Goal: Task Accomplishment & Management: Complete application form

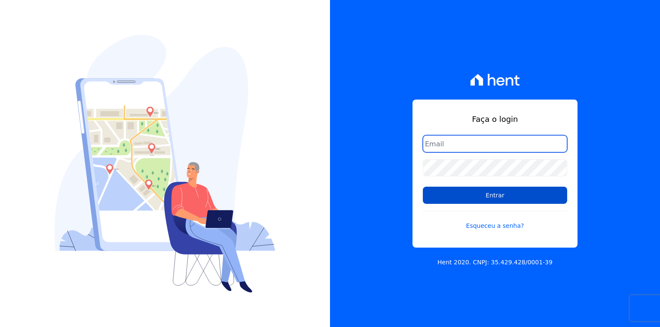
type input "[EMAIL_ADDRESS][PERSON_NAME][DOMAIN_NAME]"
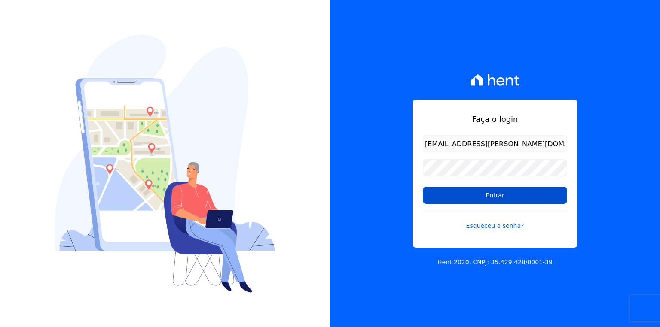
click at [472, 189] on input "Entrar" at bounding box center [495, 195] width 144 height 17
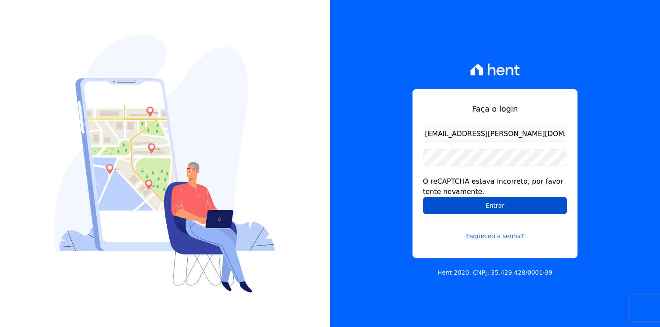
click at [485, 206] on input "Entrar" at bounding box center [495, 205] width 144 height 17
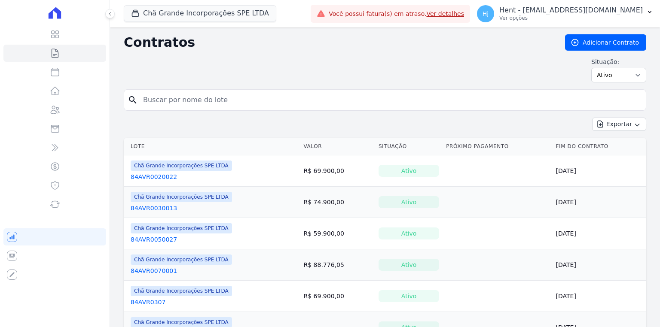
click at [62, 16] on icon at bounding box center [54, 13] width 103 height 12
click at [58, 17] on icon at bounding box center [55, 13] width 12 height 12
click at [165, 15] on button "Chã Grande Incorporações SPE LTDA" at bounding box center [200, 13] width 153 height 16
click at [229, 14] on button "Chã Grande Incorporações SPE LTDA" at bounding box center [200, 13] width 153 height 16
click at [231, 14] on button "Chã Grande Incorporações SPE LTDA" at bounding box center [200, 13] width 153 height 16
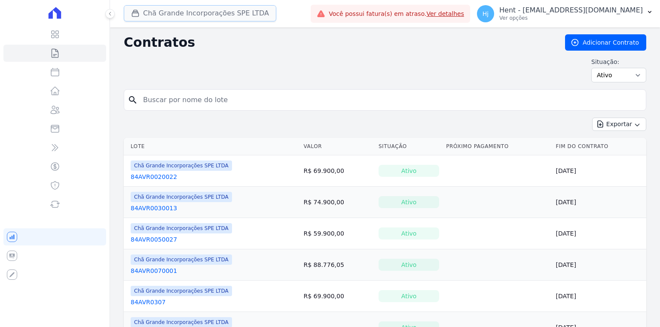
click at [223, 15] on button "Chã Grande Incorporações SPE LTDA" at bounding box center [200, 13] width 153 height 16
click at [229, 9] on button "Chã Grande Incorporações SPE LTDA" at bounding box center [200, 13] width 153 height 16
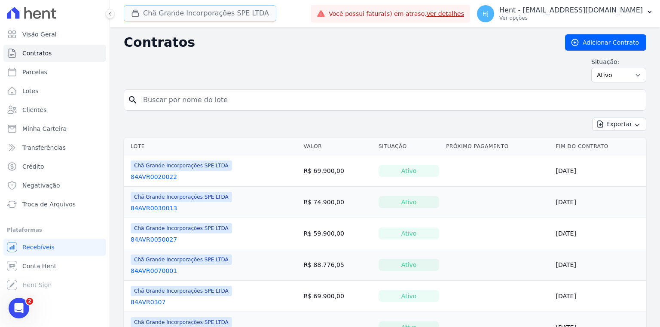
click at [193, 12] on button "Chã Grande Incorporações SPE LTDA" at bounding box center [200, 13] width 153 height 16
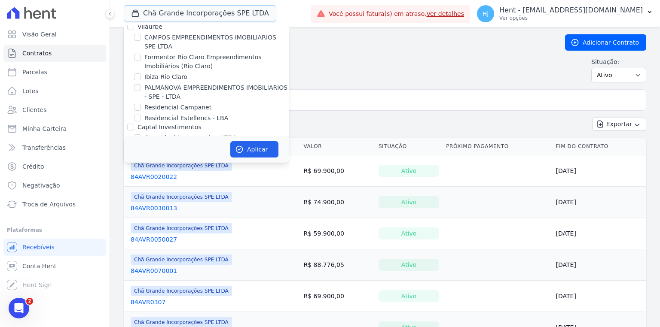
scroll to position [1903, 0]
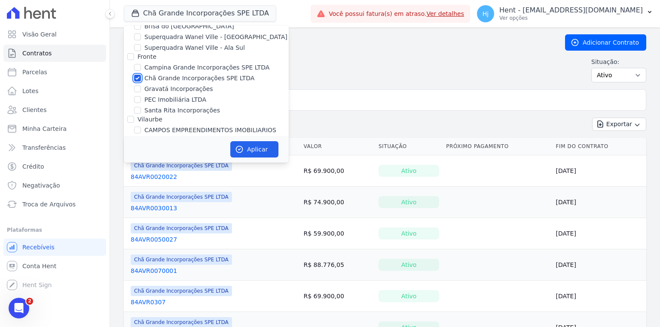
click at [136, 75] on input "Chã Grande Incorporações SPE LTDA" at bounding box center [137, 78] width 7 height 7
checkbox input "false"
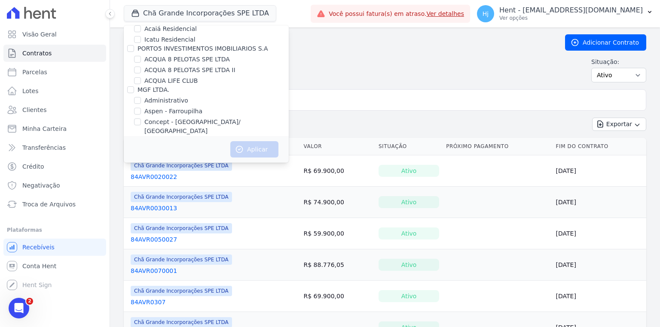
scroll to position [4073, 0]
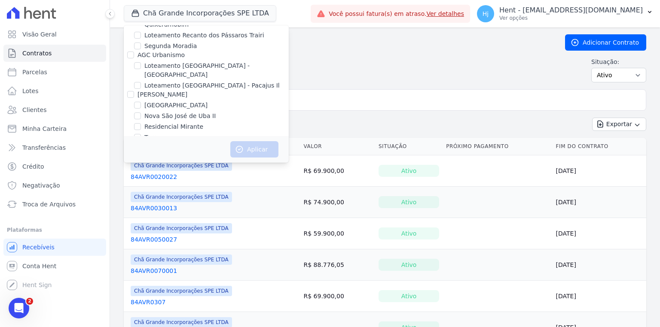
click at [140, 212] on div "Mais Lar" at bounding box center [150, 216] width 25 height 9
click at [140, 204] on input "LUV PENHA" at bounding box center [137, 207] width 7 height 7
checkbox input "true"
click at [265, 149] on button "Aplicar" at bounding box center [254, 149] width 48 height 16
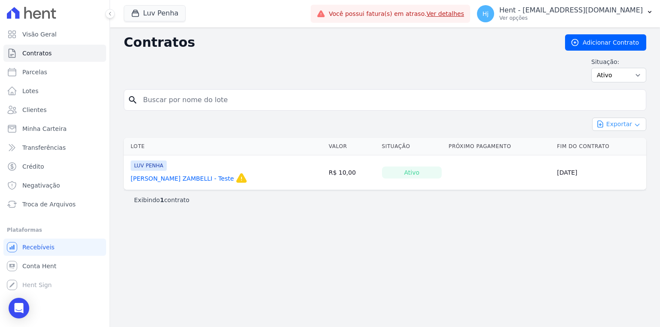
click at [634, 122] on icon "button" at bounding box center [637, 125] width 7 height 7
click at [637, 74] on select "Ativo Todos Pausado Distratado Rascunho Expirado Encerrado" at bounding box center [618, 75] width 55 height 15
select select "draft"
click at [595, 68] on select "Ativo Todos Pausado Distratado Rascunho Expirado Encerrado" at bounding box center [618, 75] width 55 height 15
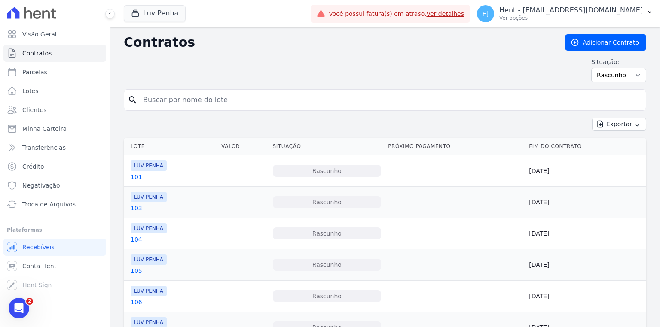
click at [260, 99] on input "search" at bounding box center [390, 100] width 505 height 17
type input "179"
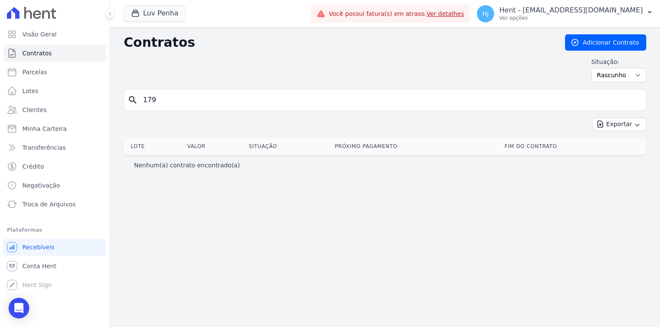
drag, startPoint x: 153, startPoint y: 96, endPoint x: 138, endPoint y: 96, distance: 15.0
click at [138, 96] on input "179" at bounding box center [390, 100] width 505 height 17
type input "118"
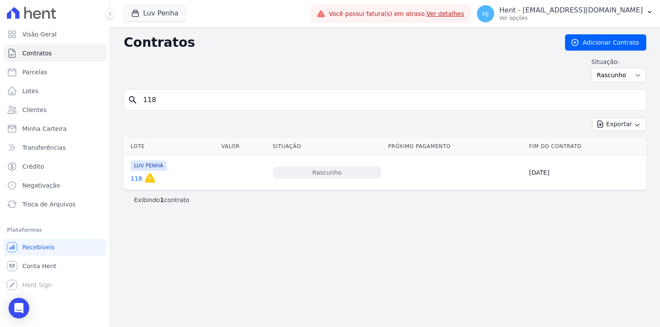
click at [135, 178] on link "118" at bounding box center [137, 178] width 12 height 9
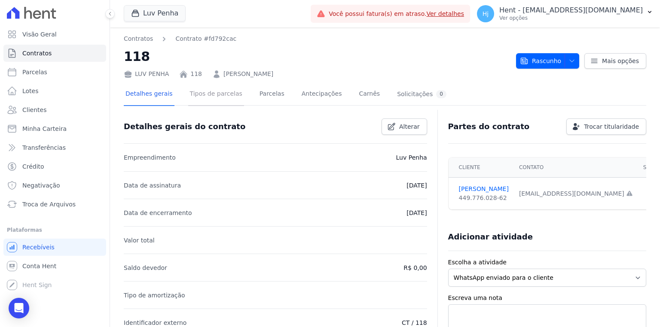
click at [210, 98] on link "Tipos de parcelas" at bounding box center [216, 94] width 56 height 23
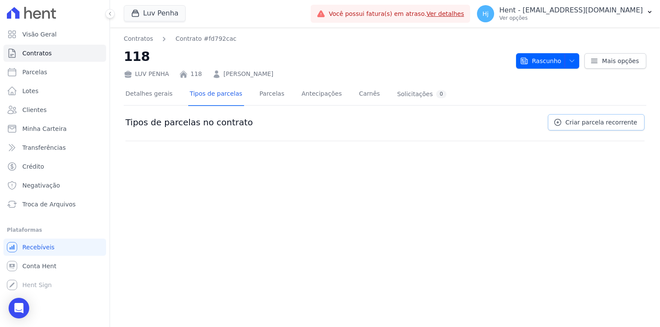
click at [610, 125] on span "Criar parcela recorrente" at bounding box center [602, 122] width 72 height 9
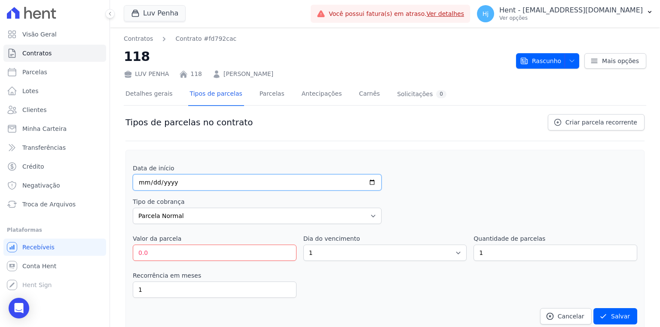
click at [140, 178] on input "date" at bounding box center [257, 182] width 249 height 16
click at [140, 181] on input "date" at bounding box center [257, 182] width 249 height 16
type input "2025-10-10"
click at [205, 253] on input "0.0" at bounding box center [215, 253] width 164 height 16
type input "0"
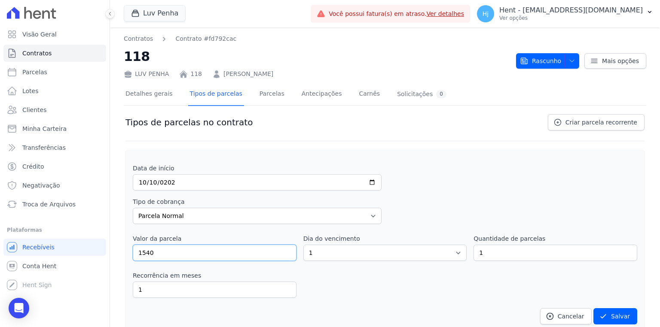
type input "1540"
click at [354, 248] on select "1 2 3 4 5 6 7 8 9 10 11 12 13 14 15 16 17 18 19 20 21 22 23 24 25 26 27 28 29 3…" at bounding box center [385, 253] width 164 height 16
select select "10"
click at [303, 245] on select "1 2 3 4 5 6 7 8 9 10 11 12 13 14 15 16 17 18 19 20 21 22 23 24 25 26 27 28 29 3…" at bounding box center [385, 253] width 164 height 16
click at [494, 257] on input "1" at bounding box center [556, 253] width 164 height 16
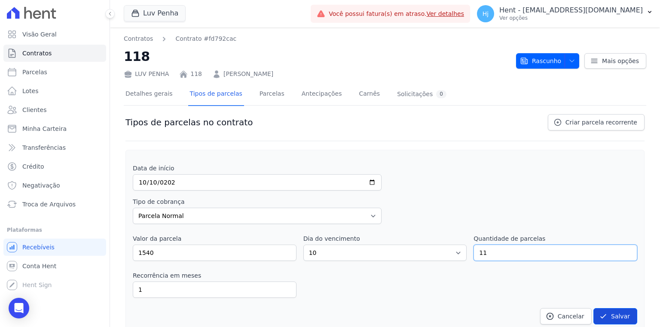
type input "11"
click at [606, 312] on button "Salvar" at bounding box center [616, 317] width 44 height 16
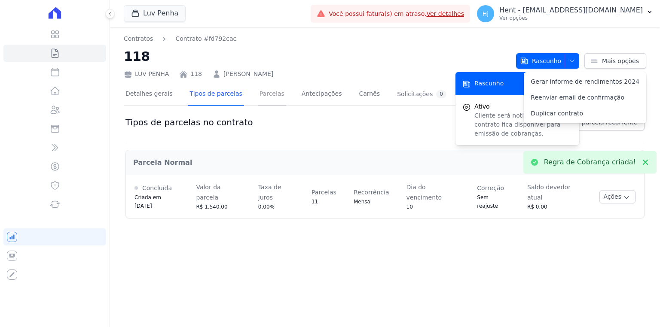
click at [265, 89] on link "Parcelas" at bounding box center [272, 94] width 28 height 23
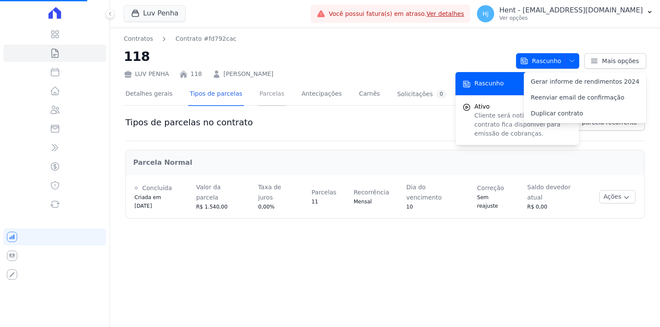
click at [258, 97] on link "Parcelas" at bounding box center [272, 94] width 28 height 23
click at [258, 96] on link "Parcelas" at bounding box center [272, 94] width 28 height 23
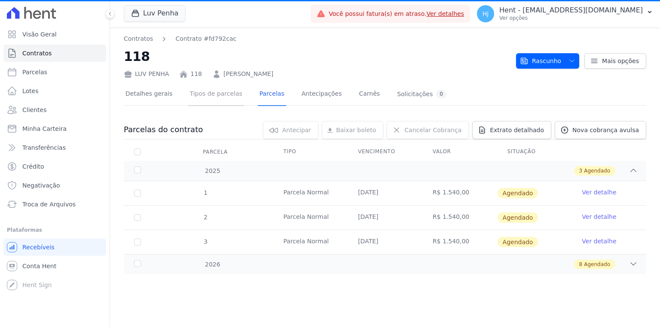
click at [220, 92] on link "Tipos de parcelas" at bounding box center [216, 94] width 56 height 23
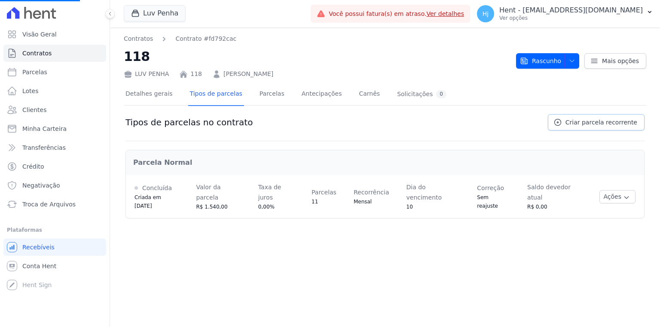
click at [584, 121] on span "Criar parcela recorrente" at bounding box center [602, 122] width 72 height 9
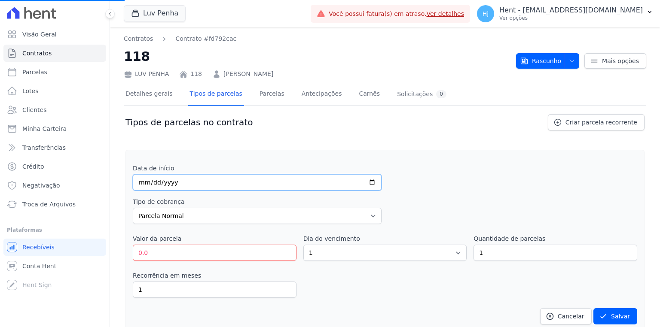
click at [142, 181] on input "date" at bounding box center [257, 182] width 249 height 16
type input "2025-12-15"
click at [177, 219] on select "Parcela Normal Entrada Sinal Intercalada Chaves Pré-chaves Pós-chaves Impostos …" at bounding box center [257, 216] width 249 height 16
select select "interleaved"
click at [133, 208] on select "Parcela Normal Entrada Sinal Intercalada Chaves Pré-chaves Pós-chaves Impostos …" at bounding box center [257, 216] width 249 height 16
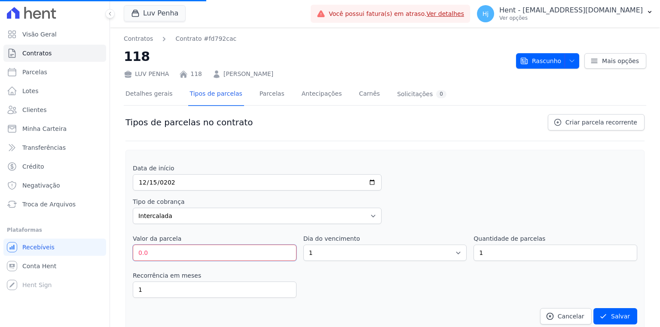
drag, startPoint x: 160, startPoint y: 251, endPoint x: 139, endPoint y: 250, distance: 21.1
click at [139, 250] on input "0.0" at bounding box center [215, 253] width 164 height 16
type input "20000"
click at [332, 251] on select "1 2 3 4 5 6 7 8 9 10 11 12 13 14 15 16 17 18 19 20 21 22 23 24 25 26 27 28 29 3…" at bounding box center [385, 253] width 164 height 16
select select "15"
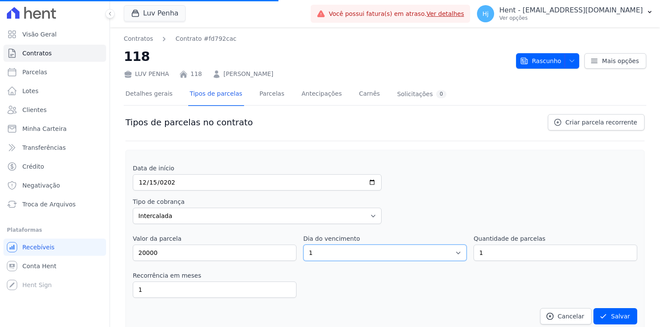
click at [303, 245] on select "1 2 3 4 5 6 7 8 9 10 11 12 13 14 15 16 17 18 19 20 21 22 23 24 25 26 27 28 29 3…" at bounding box center [385, 253] width 164 height 16
click at [501, 250] on input "1" at bounding box center [556, 253] width 164 height 16
drag, startPoint x: 501, startPoint y: 250, endPoint x: 459, endPoint y: 252, distance: 42.2
click at [459, 252] on div "Valor da parcela 20000 Dia do vencimento 1 2 3 4 5 6 7 8 9 10 11 12 13 14 15 16…" at bounding box center [385, 248] width 505 height 27
type input "2"
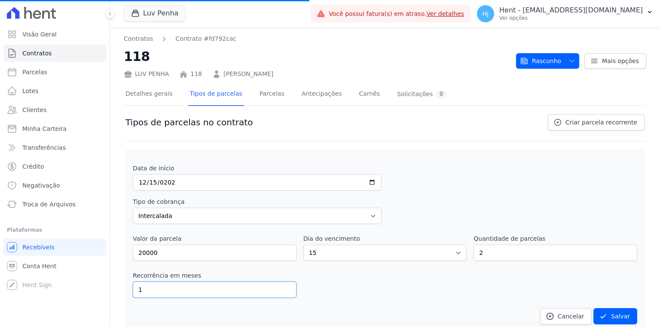
click at [177, 286] on input "1" at bounding box center [215, 290] width 164 height 16
type input "12"
click at [612, 316] on button "Salvar" at bounding box center [616, 317] width 44 height 16
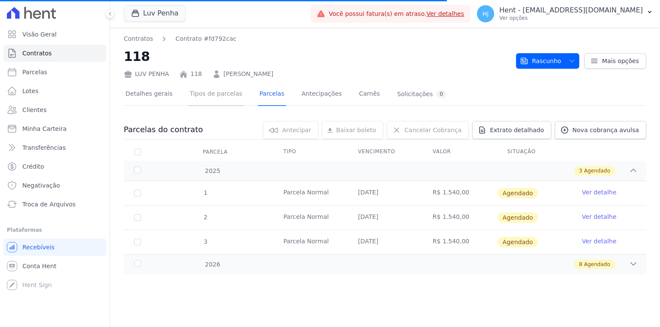
click at [213, 93] on link "Tipos de parcelas" at bounding box center [216, 94] width 56 height 23
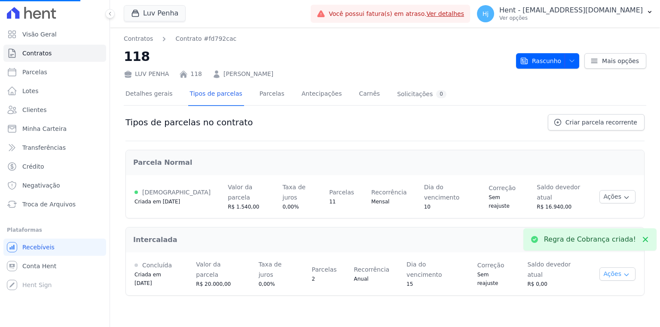
click at [626, 268] on button "Ações" at bounding box center [618, 274] width 36 height 13
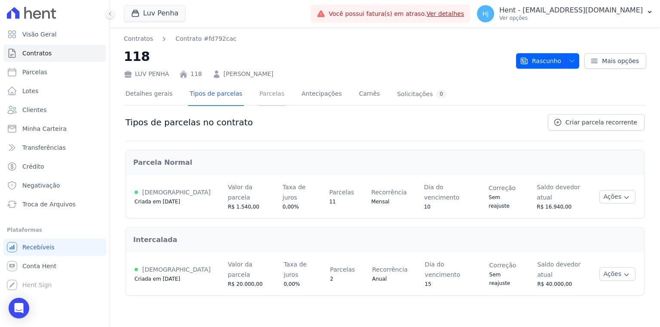
click at [262, 96] on link "Parcelas" at bounding box center [272, 94] width 28 height 23
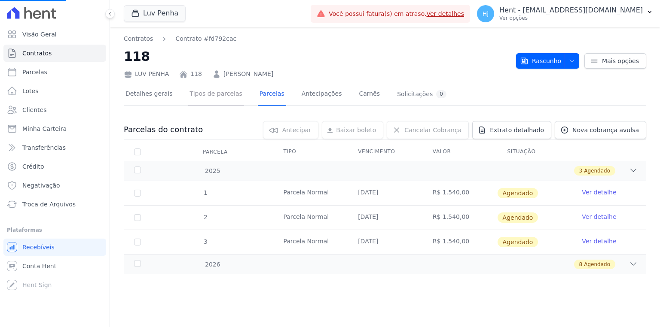
click at [208, 93] on link "Tipos de parcelas" at bounding box center [216, 94] width 56 height 23
click at [148, 43] on link "Contratos" at bounding box center [138, 38] width 29 height 9
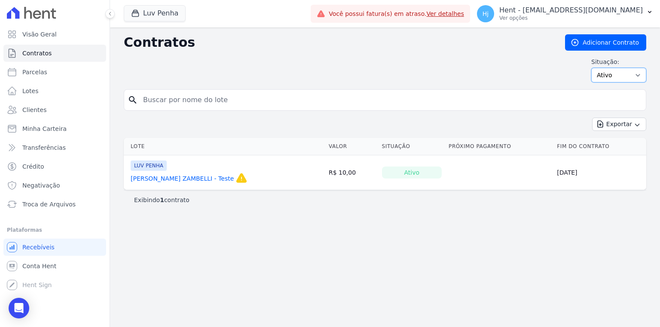
click at [620, 76] on select "Ativo Todos Pausado Distratado Rascunho Expirado Encerrado" at bounding box center [618, 75] width 55 height 15
select select "draft"
click at [595, 68] on select "Ativo Todos Pausado Distratado Rascunho Expirado Encerrado" at bounding box center [618, 75] width 55 height 15
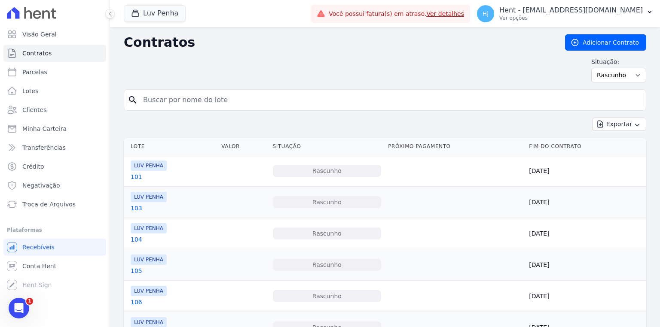
click at [137, 174] on link "101" at bounding box center [137, 177] width 12 height 9
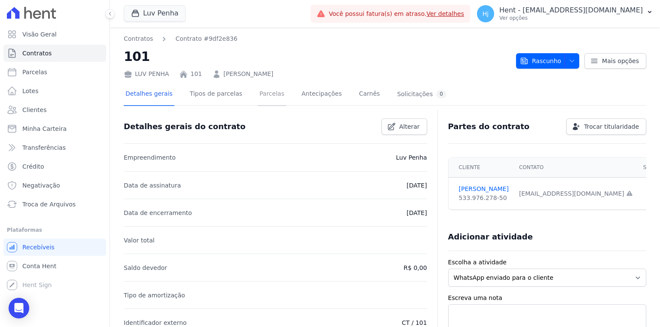
click at [266, 97] on link "Parcelas" at bounding box center [272, 94] width 28 height 23
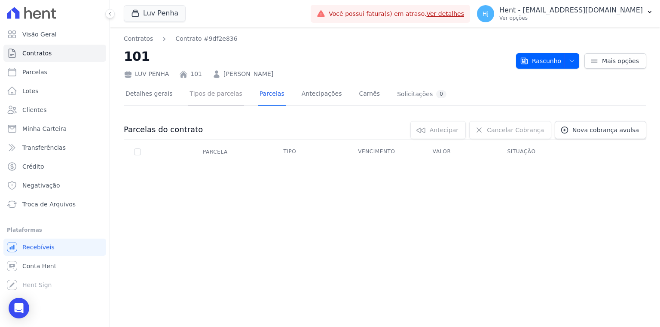
click at [204, 93] on link "Tipos de parcelas" at bounding box center [216, 94] width 56 height 23
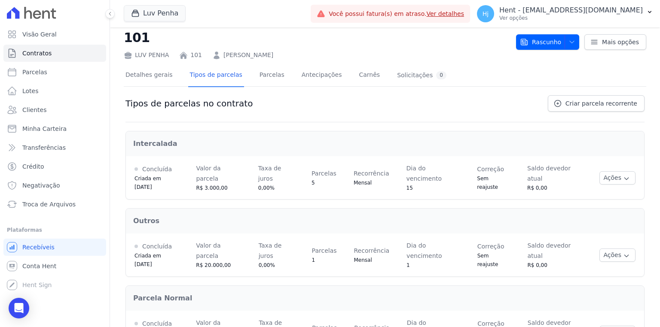
scroll to position [28, 0]
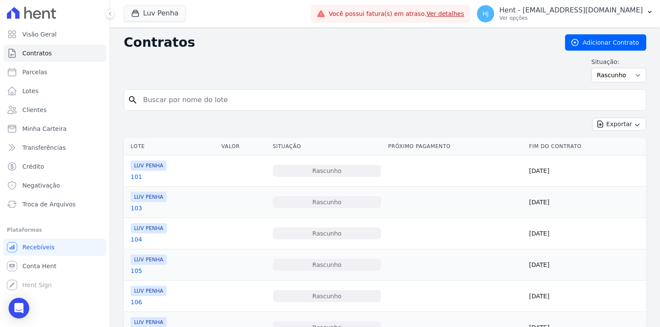
click at [257, 101] on input "search" at bounding box center [390, 100] width 505 height 17
type input "118"
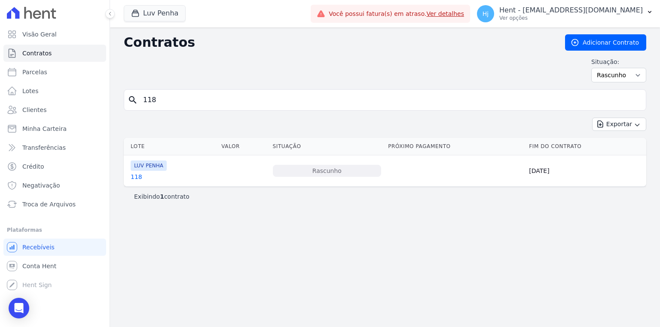
click at [136, 175] on link "118" at bounding box center [137, 177] width 12 height 9
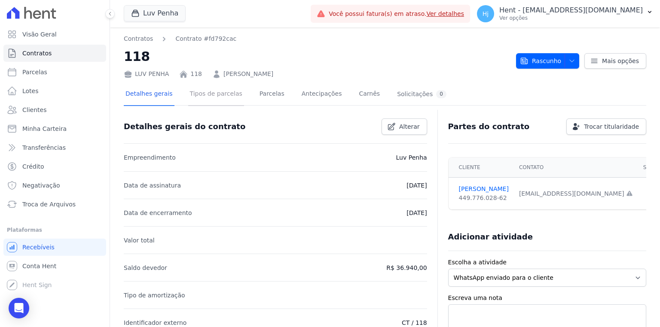
click at [201, 91] on link "Tipos de parcelas" at bounding box center [216, 94] width 56 height 23
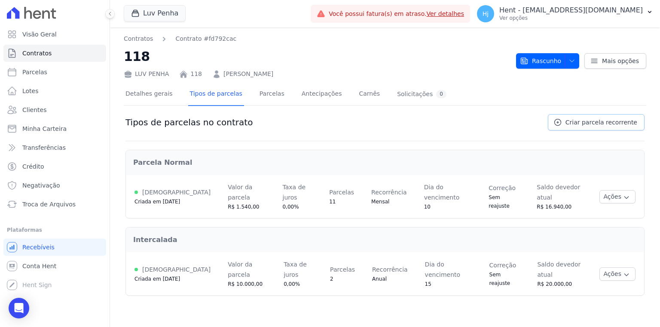
click at [614, 119] on span "Criar parcela recorrente" at bounding box center [602, 122] width 72 height 9
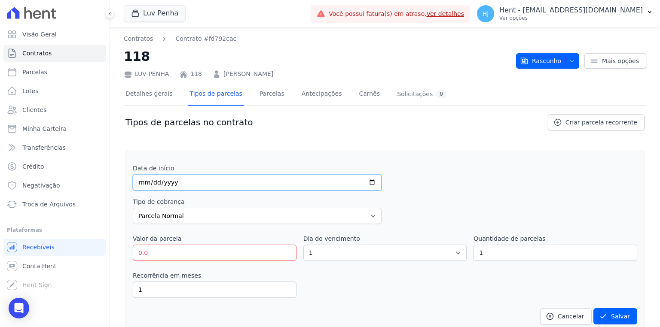
click at [141, 180] on input "date" at bounding box center [257, 182] width 249 height 16
type input "[DATE]"
drag, startPoint x: 150, startPoint y: 252, endPoint x: 123, endPoint y: 246, distance: 27.4
click at [123, 246] on div "Contratos Contrato #fd792cac 118 LUV PENHA 118 [PERSON_NAME] [GEOGRAPHIC_DATA] …" at bounding box center [385, 264] width 550 height 473
type input "210000"
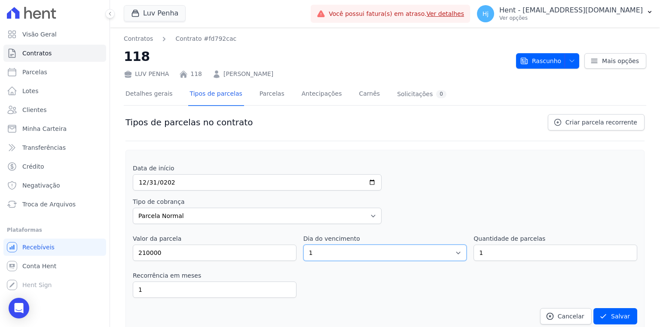
click at [323, 258] on select "1 2 3 4 5 6 7 8 9 10 11 12 13 14 15 16 17 18 19 20 21 22 23 24 25 26 27 28 29 3…" at bounding box center [385, 253] width 164 height 16
select select "31"
click at [303, 245] on select "1 2 3 4 5 6 7 8 9 10 11 12 13 14 15 16 17 18 19 20 21 22 23 24 25 26 27 28 29 3…" at bounding box center [385, 253] width 164 height 16
click at [608, 313] on button "Salvar" at bounding box center [616, 317] width 44 height 16
